Goal: Complete application form

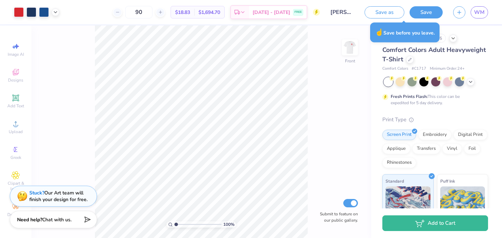
scroll to position [63, 0]
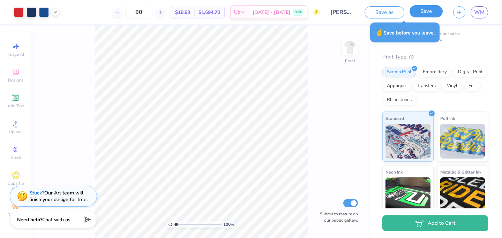
click at [429, 9] on button "Save" at bounding box center [426, 11] width 33 height 12
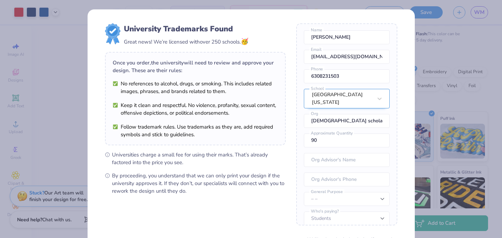
scroll to position [26, 0]
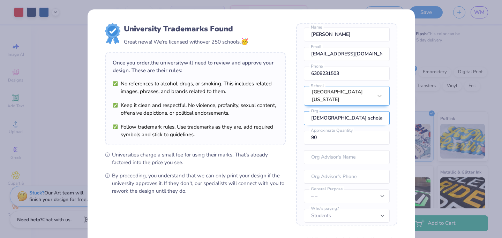
click at [321, 113] on input "[DEMOGRAPHIC_DATA] scholar" at bounding box center [347, 118] width 86 height 14
click at [346, 112] on input "[PERSON_NAME] scholar" at bounding box center [347, 118] width 86 height 14
click at [328, 113] on input "[PERSON_NAME] scholars" at bounding box center [347, 118] width 86 height 14
type input "[PERSON_NAME] Scholars"
click at [346, 145] on div "Once you place your order, we’ll need this info to get their approval: [PERSON_…" at bounding box center [346, 124] width 101 height 202
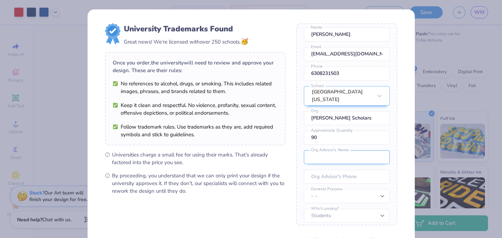
click at [346, 150] on input "text" at bounding box center [347, 157] width 86 height 14
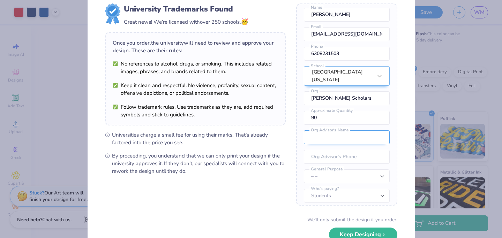
scroll to position [21, 0]
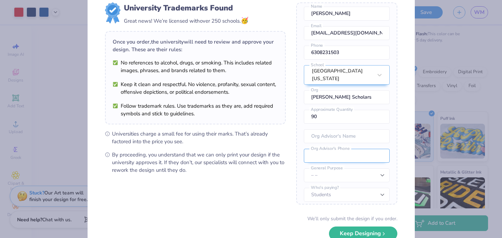
click at [349, 150] on input "tel" at bounding box center [347, 156] width 86 height 14
type input "[PHONE_NUMBER]"
click at [353, 143] on div "Once you place your order, we’ll need this info to get their approval: [PERSON_…" at bounding box center [346, 103] width 101 height 202
click at [352, 131] on input "text" at bounding box center [347, 136] width 86 height 14
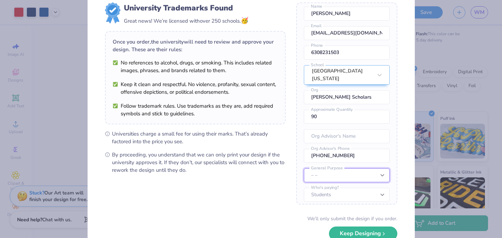
click at [347, 169] on select "– – Member apparel for registered Student Organization / Department / School Fu…" at bounding box center [347, 176] width 86 height 14
select select "Member apparel for registered Student Organization / Department / School"
click at [304, 169] on select "– – Member apparel for registered Student Organization / Department / School Fu…" at bounding box center [347, 176] width 86 height 14
click at [352, 174] on select "– – Member apparel for registered Student Organization / Department / School Fu…" at bounding box center [347, 176] width 86 height 14
click at [304, 169] on select "– – Member apparel for registered Student Organization / Department / School Fu…" at bounding box center [347, 176] width 86 height 14
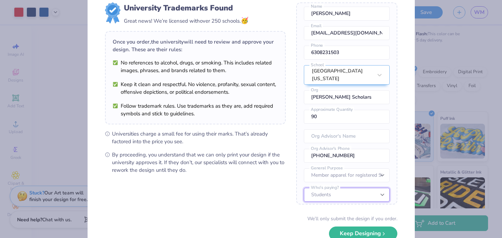
click at [360, 188] on select "Students University" at bounding box center [347, 195] width 86 height 14
click at [304, 188] on select "Students University" at bounding box center [347, 195] width 86 height 14
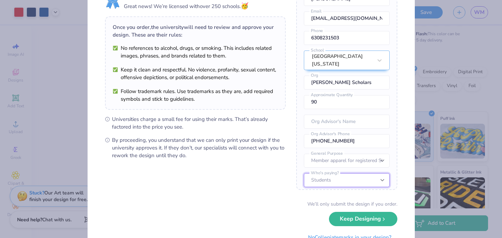
scroll to position [40, 0]
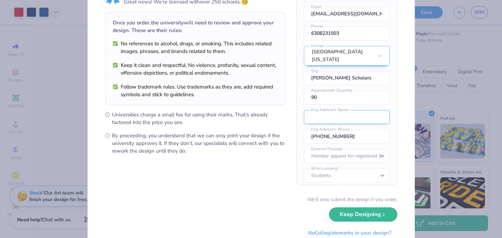
click at [358, 110] on input "text" at bounding box center [347, 117] width 86 height 14
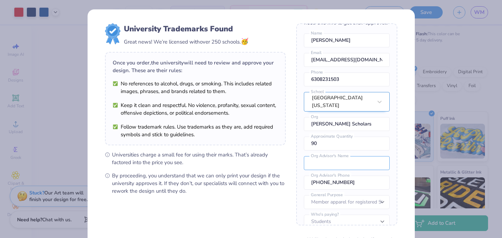
scroll to position [26, 0]
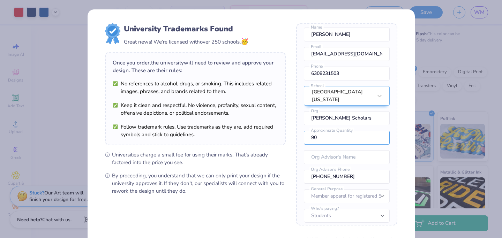
click at [439, 138] on div "University Trademarks Found Great news! We’re licensed with over 250 schools. 🥳…" at bounding box center [251, 119] width 502 height 238
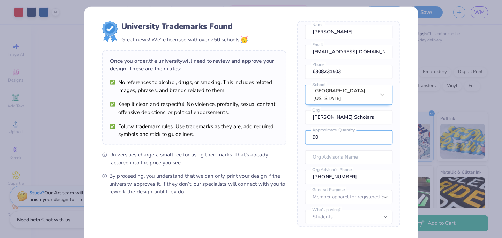
scroll to position [65, 0]
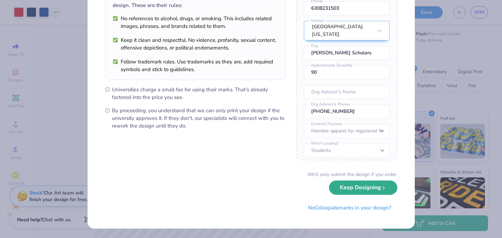
click at [355, 185] on button "Keep Designing" at bounding box center [363, 188] width 68 height 14
